Goal: Task Accomplishment & Management: Manage account settings

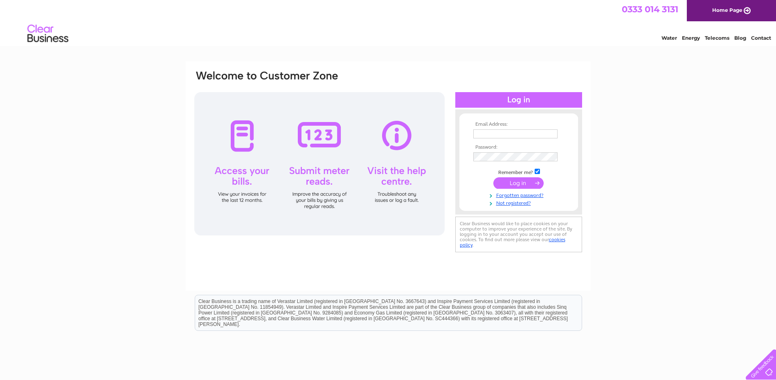
type input "magnus.le-gallez@nkt.com"
click at [510, 182] on input "submit" at bounding box center [518, 182] width 50 height 11
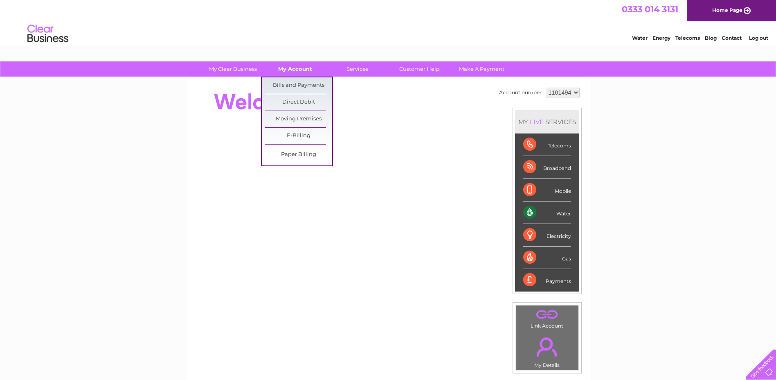
click at [292, 70] on link "My Account" at bounding box center [294, 68] width 67 height 15
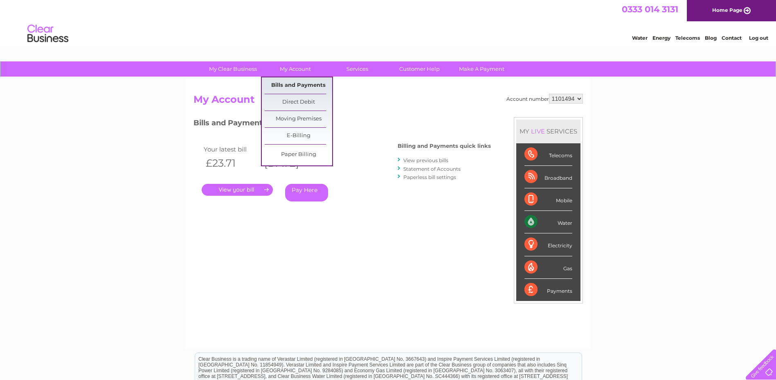
click at [293, 83] on link "Bills and Payments" at bounding box center [298, 85] width 67 height 16
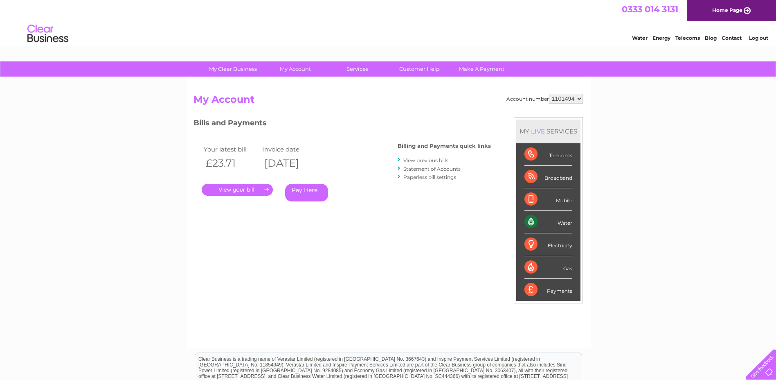
click at [241, 188] on link "." at bounding box center [237, 190] width 71 height 12
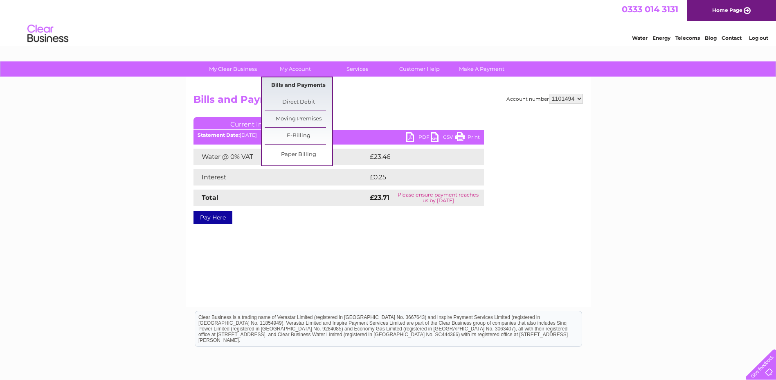
click at [302, 83] on link "Bills and Payments" at bounding box center [298, 85] width 67 height 16
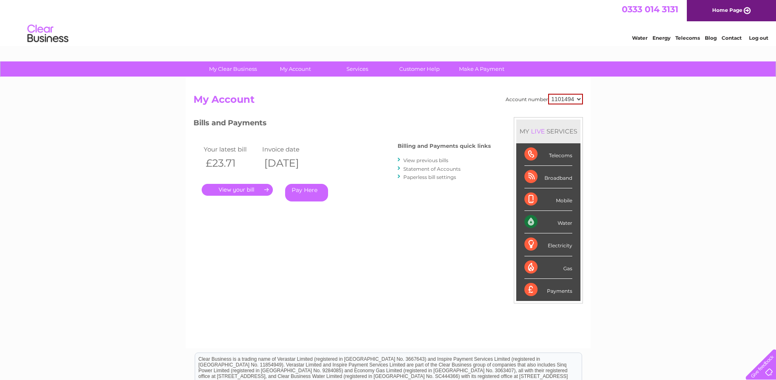
click at [432, 168] on link "Statement of Accounts" at bounding box center [431, 169] width 57 height 6
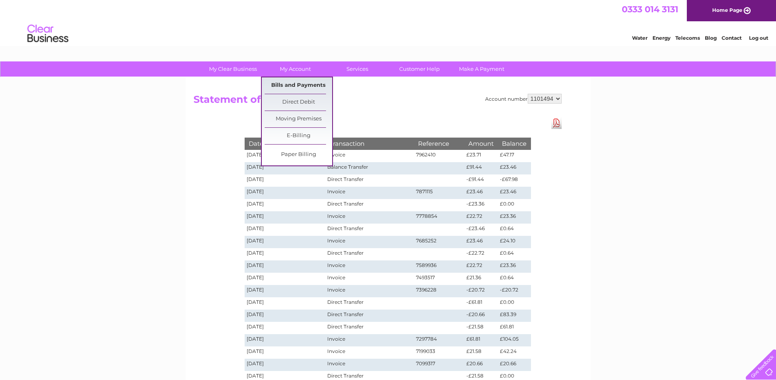
click at [294, 84] on link "Bills and Payments" at bounding box center [298, 85] width 67 height 16
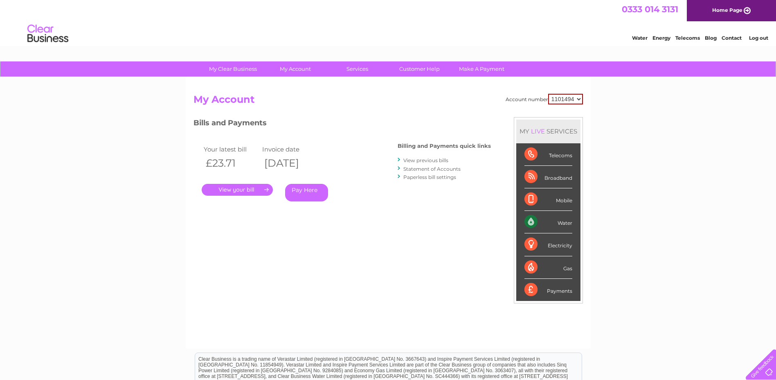
click at [420, 160] on link "View previous bills" at bounding box center [425, 160] width 45 height 6
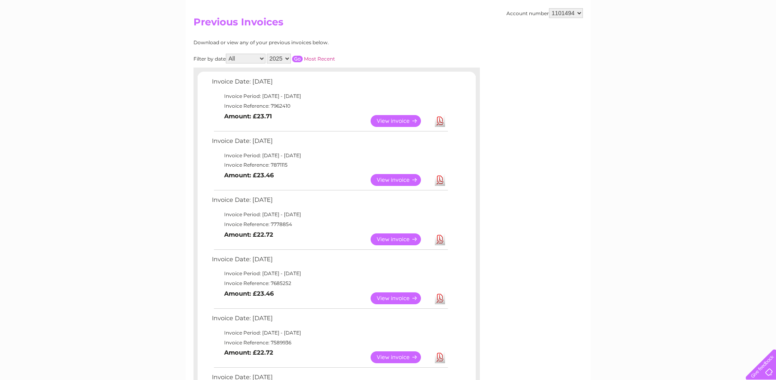
scroll to position [82, 0]
